Goal: Task Accomplishment & Management: Manage account settings

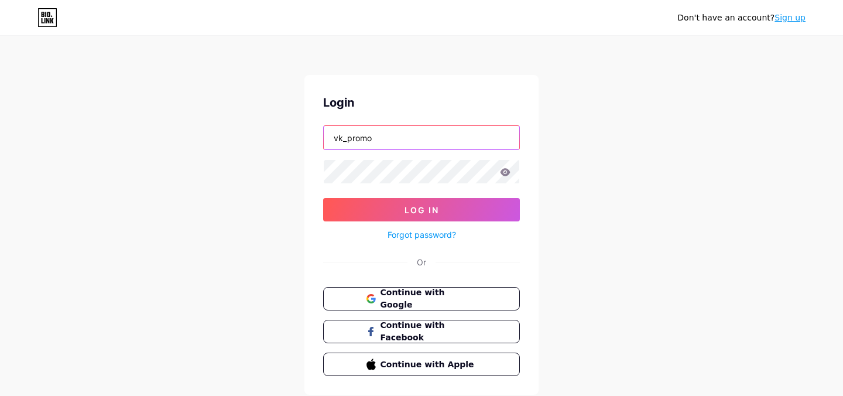
click at [430, 136] on input "vk_promo" at bounding box center [422, 137] width 196 height 23
type input "[EMAIL_ADDRESS][PERSON_NAME][DOMAIN_NAME]"
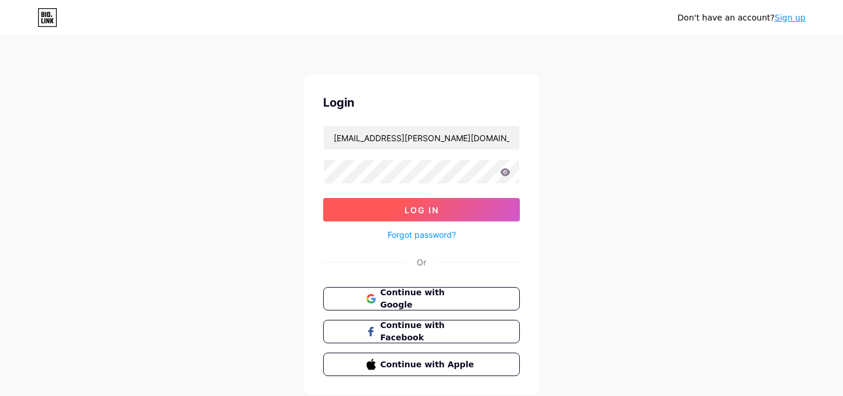
click at [417, 213] on span "Log In" at bounding box center [422, 210] width 35 height 10
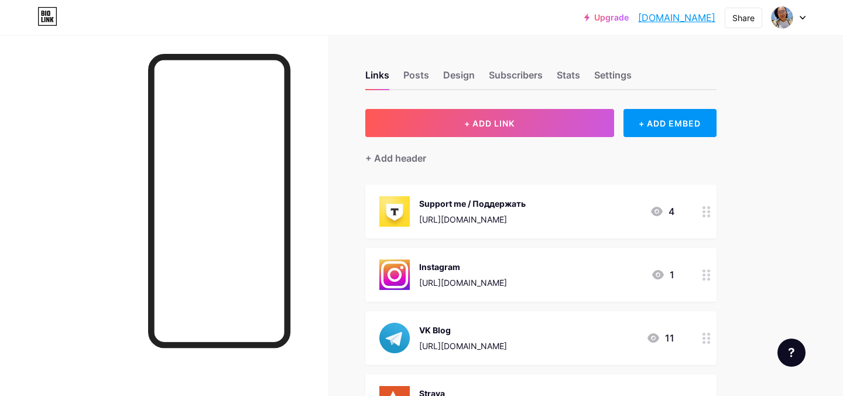
click at [602, 15] on link "Upgrade" at bounding box center [606, 17] width 45 height 9
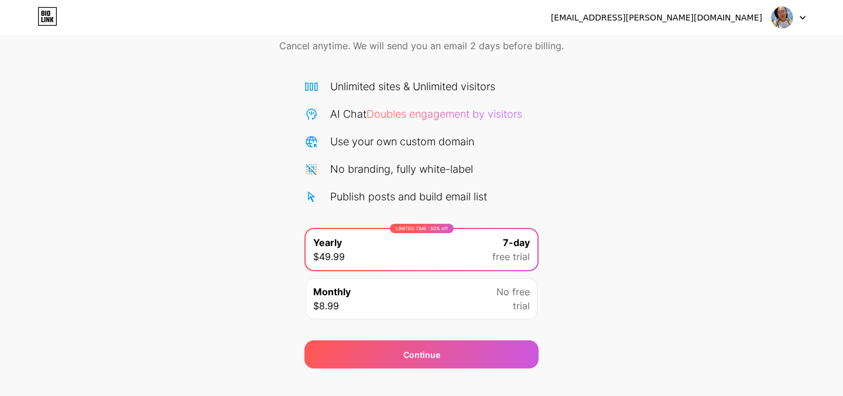
scroll to position [48, 0]
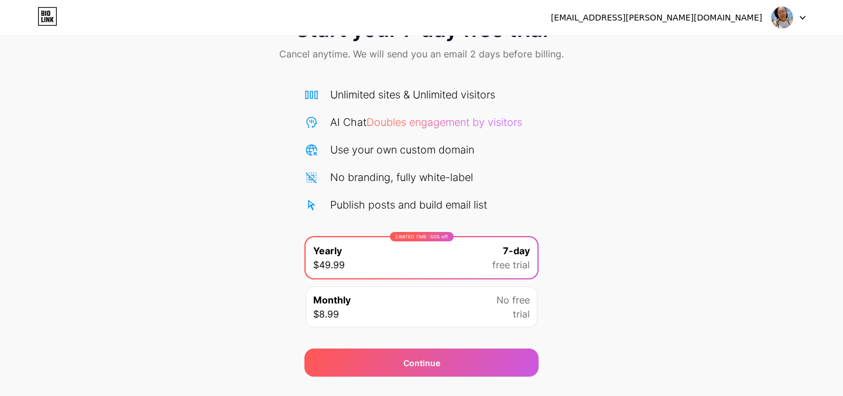
click at [417, 129] on div "AI Chat Doubles engagement by visitors" at bounding box center [426, 122] width 192 height 16
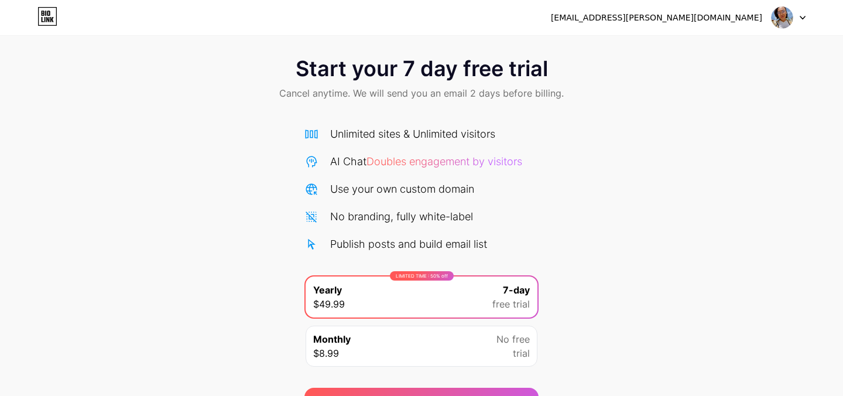
scroll to position [0, 0]
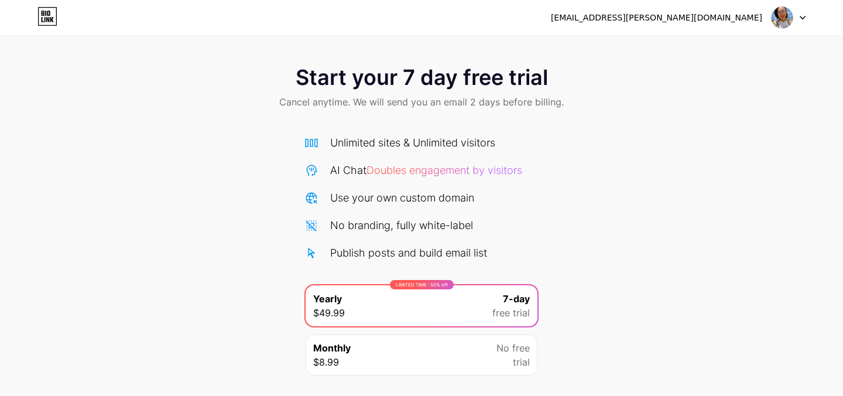
click at [799, 15] on div at bounding box center [789, 17] width 34 height 21
click at [641, 161] on div "Start your 7 day free trial Cancel anytime. We will send you an email 2 days be…" at bounding box center [421, 239] width 843 height 371
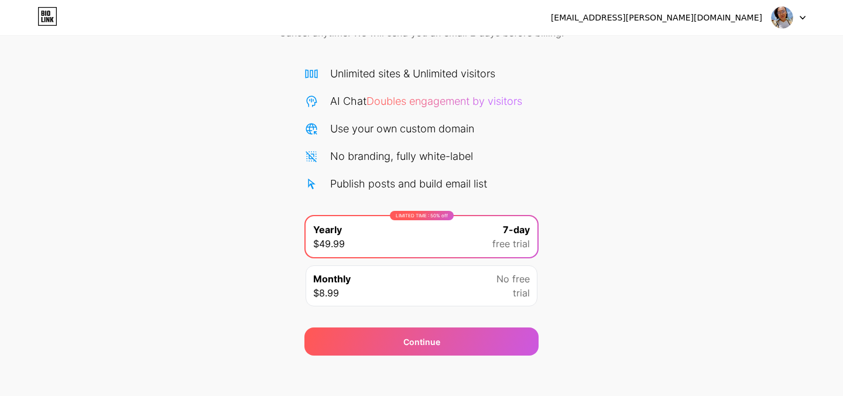
scroll to position [76, 0]
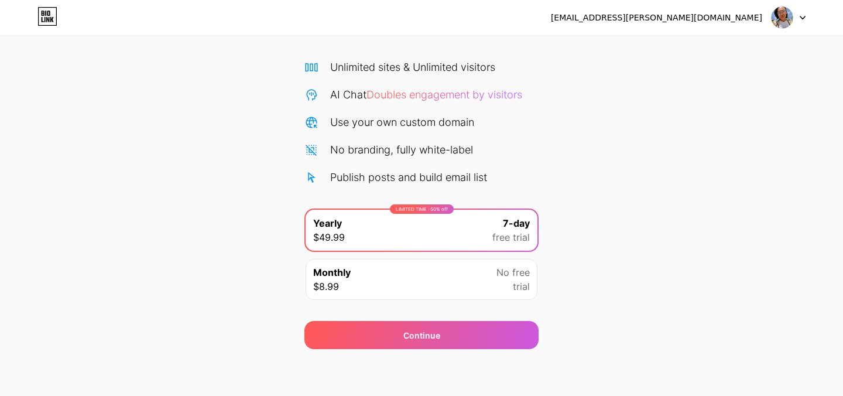
click at [432, 249] on div "LIMITED TIME : 50% off Yearly $49.99 7-day free trial" at bounding box center [422, 230] width 232 height 41
click at [403, 292] on div "Monthly $8.99 No free trial" at bounding box center [422, 279] width 232 height 41
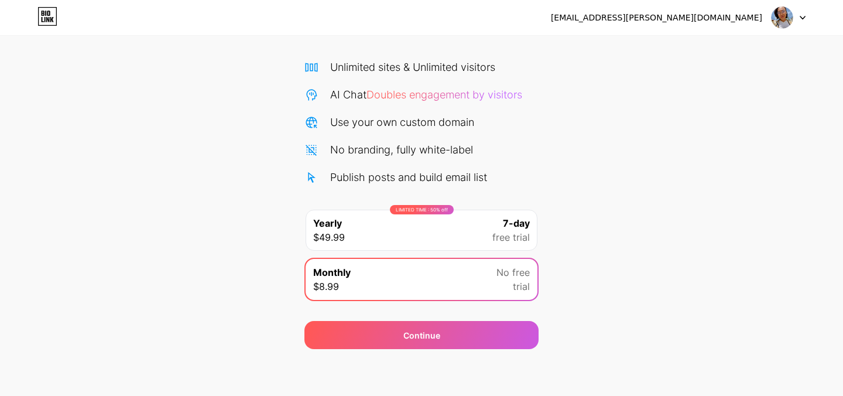
click at [393, 205] on div "LIMITED TIME : 50% off" at bounding box center [422, 209] width 64 height 9
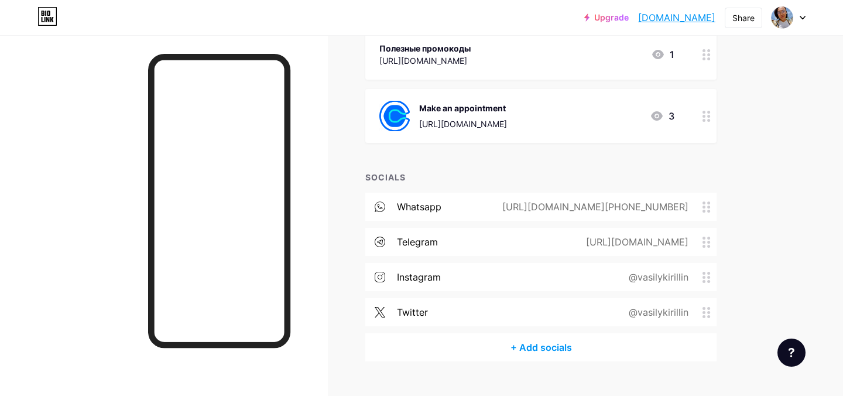
scroll to position [432, 0]
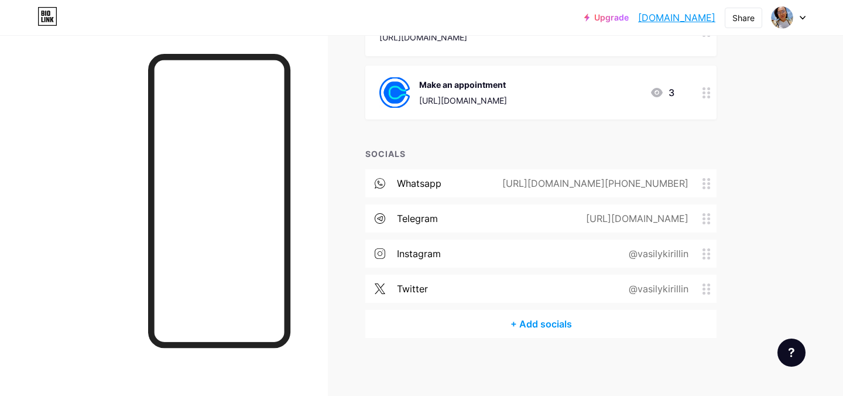
click at [543, 325] on div "+ Add socials" at bounding box center [540, 324] width 351 height 28
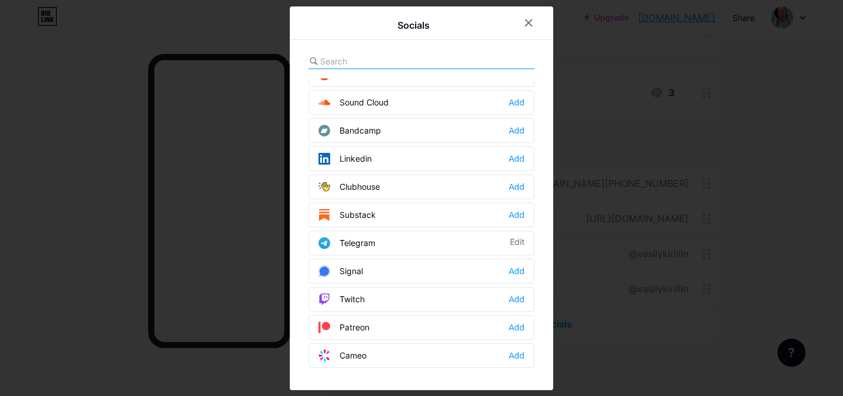
scroll to position [445, 0]
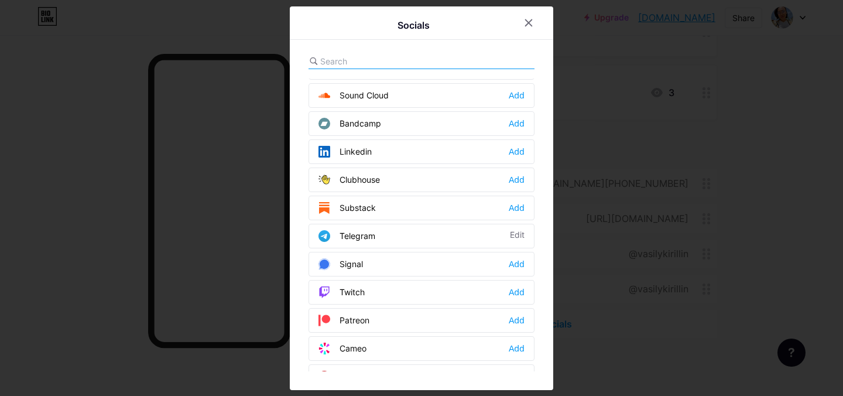
click at [402, 235] on div "Telegram Edit" at bounding box center [422, 236] width 226 height 25
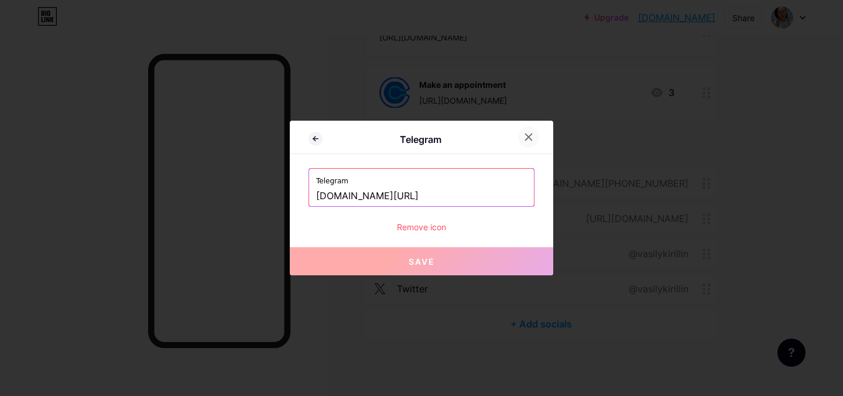
click at [531, 135] on icon at bounding box center [529, 137] width 6 height 6
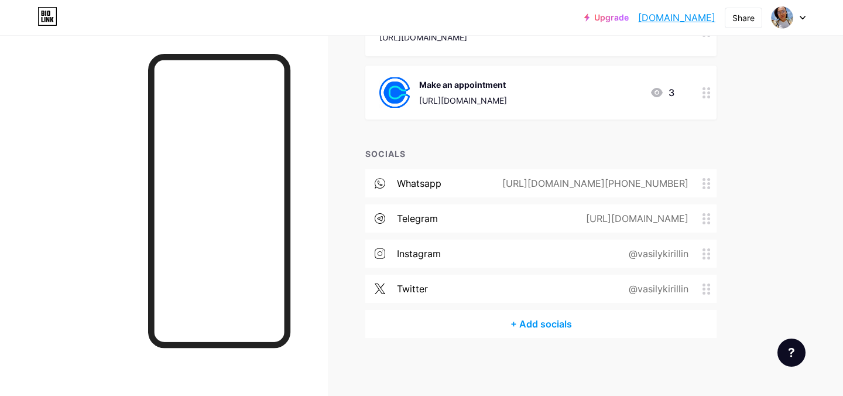
click at [547, 323] on div "+ Add socials" at bounding box center [540, 324] width 351 height 28
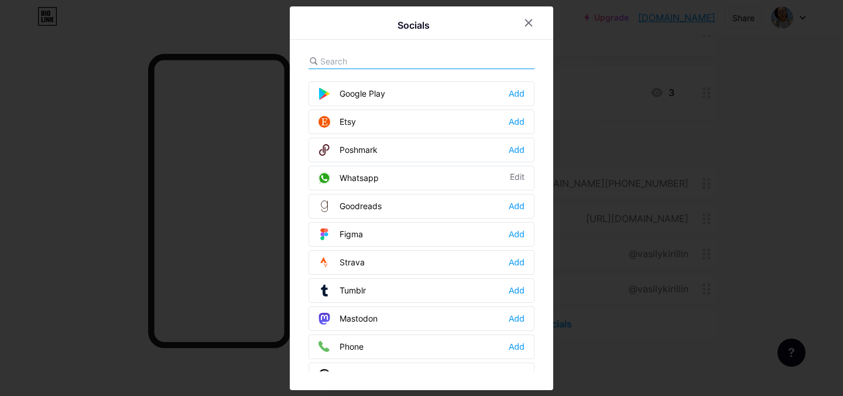
scroll to position [913, 0]
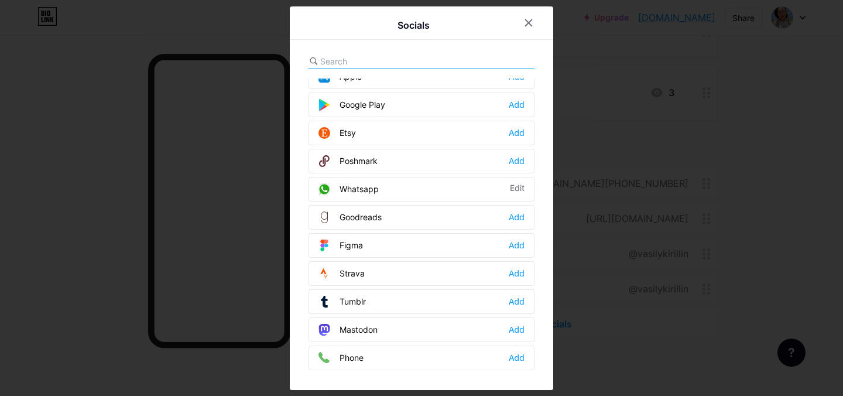
click at [423, 272] on div "Strava Add" at bounding box center [422, 273] width 226 height 25
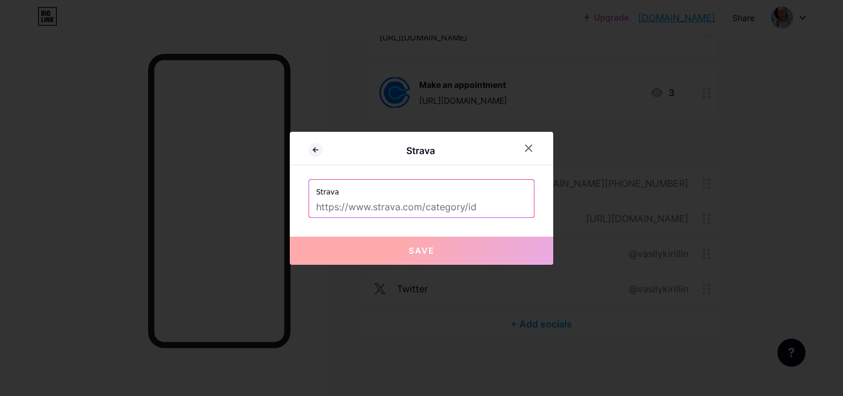
click at [419, 221] on div "Strava Strava Save" at bounding box center [421, 198] width 263 height 133
click at [419, 204] on input "text" at bounding box center [421, 207] width 211 height 20
click at [532, 140] on div at bounding box center [528, 148] width 21 height 21
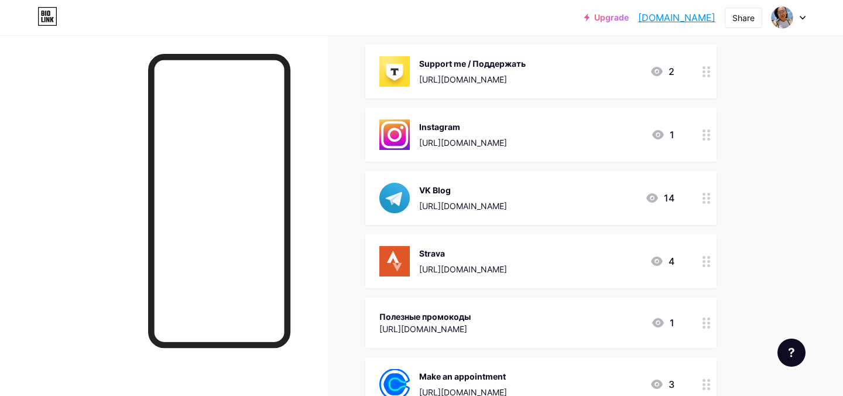
scroll to position [0, 0]
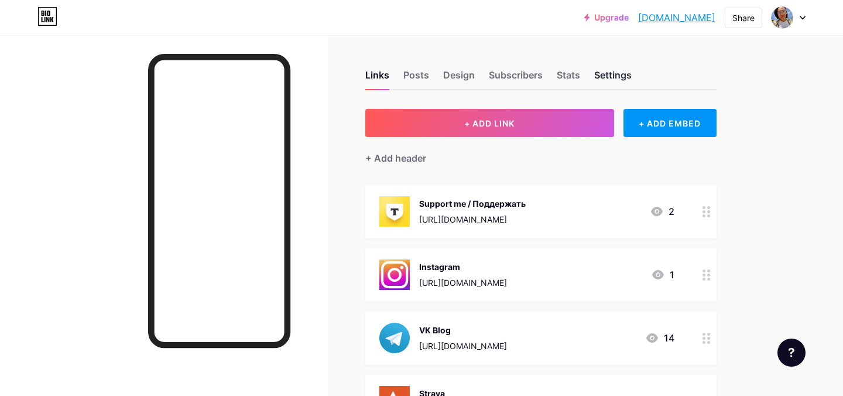
click at [622, 73] on div "Settings" at bounding box center [612, 78] width 37 height 21
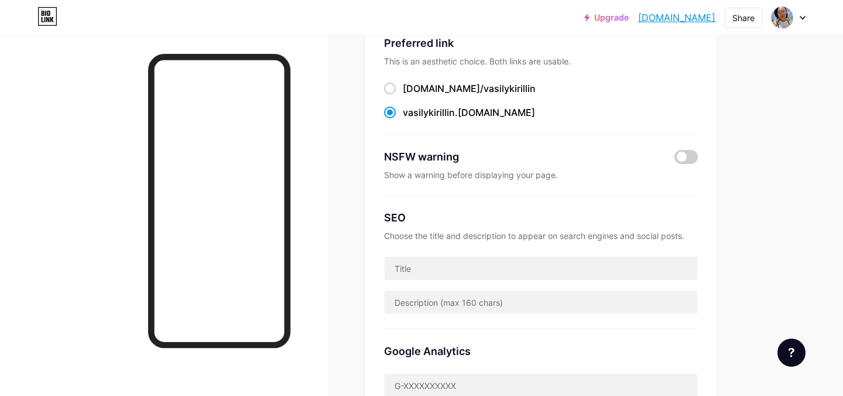
scroll to position [85, 0]
